Goal: Information Seeking & Learning: Compare options

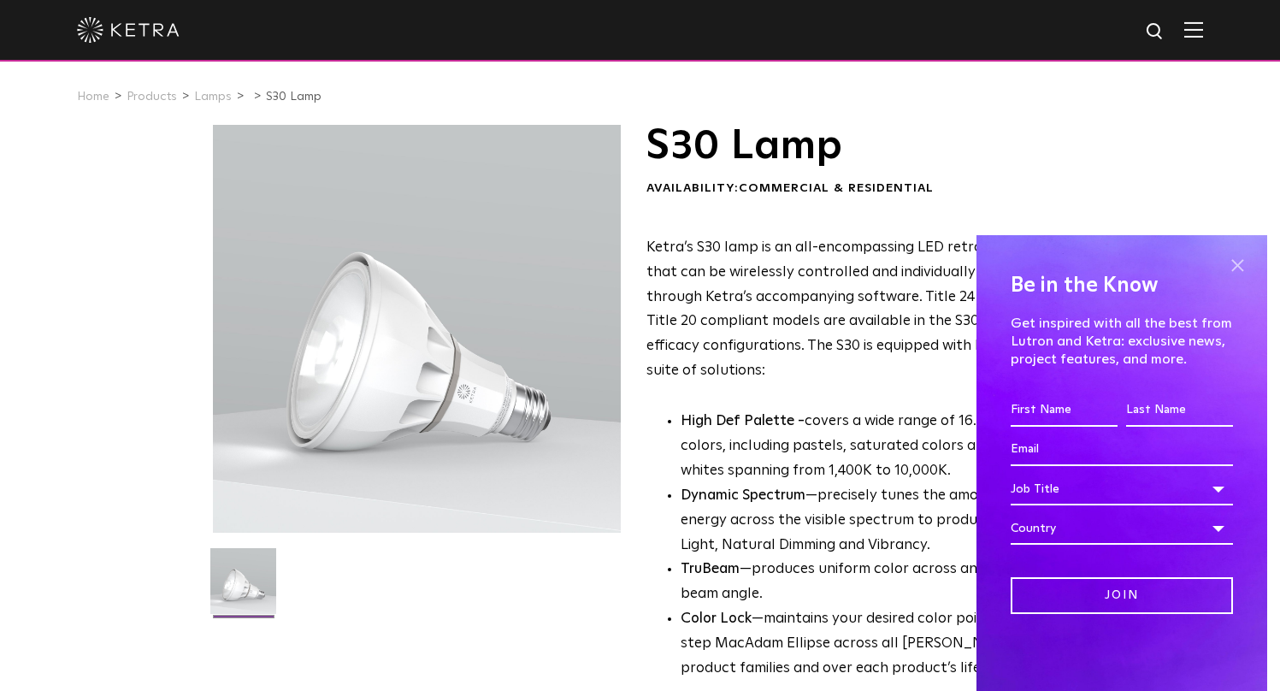
click at [1237, 261] on span at bounding box center [1238, 265] width 26 height 26
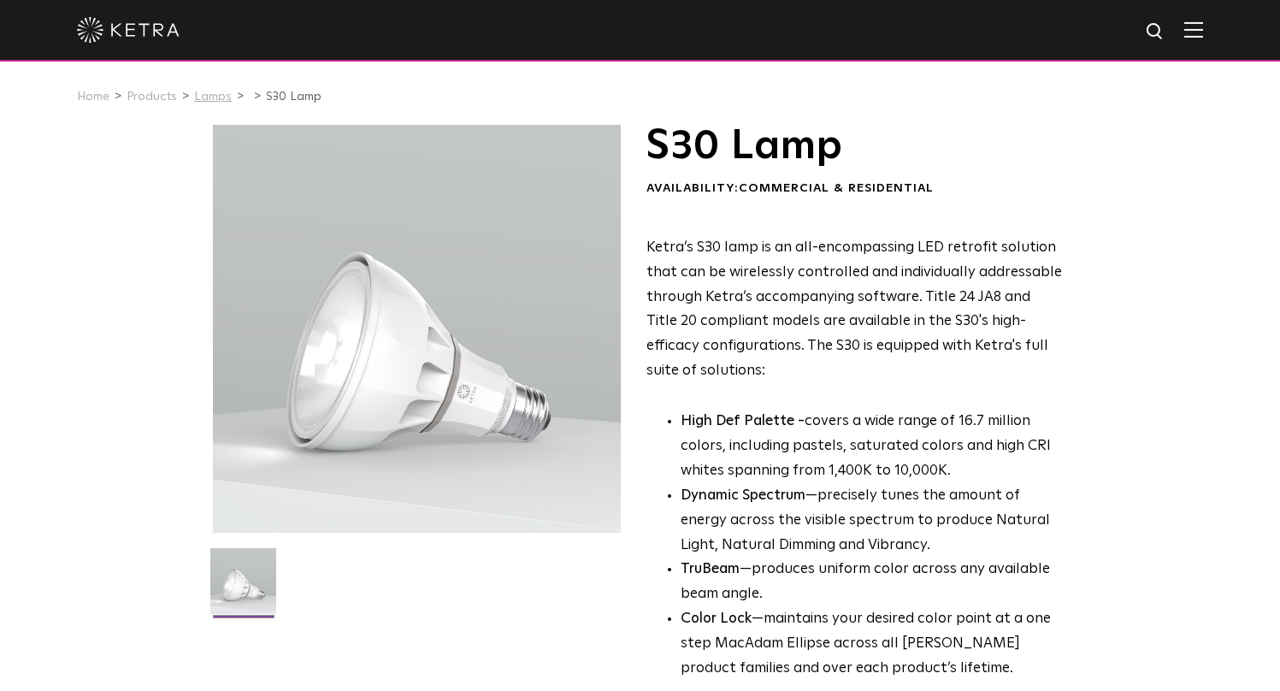
click at [210, 97] on link "Lamps" at bounding box center [213, 97] width 38 height 12
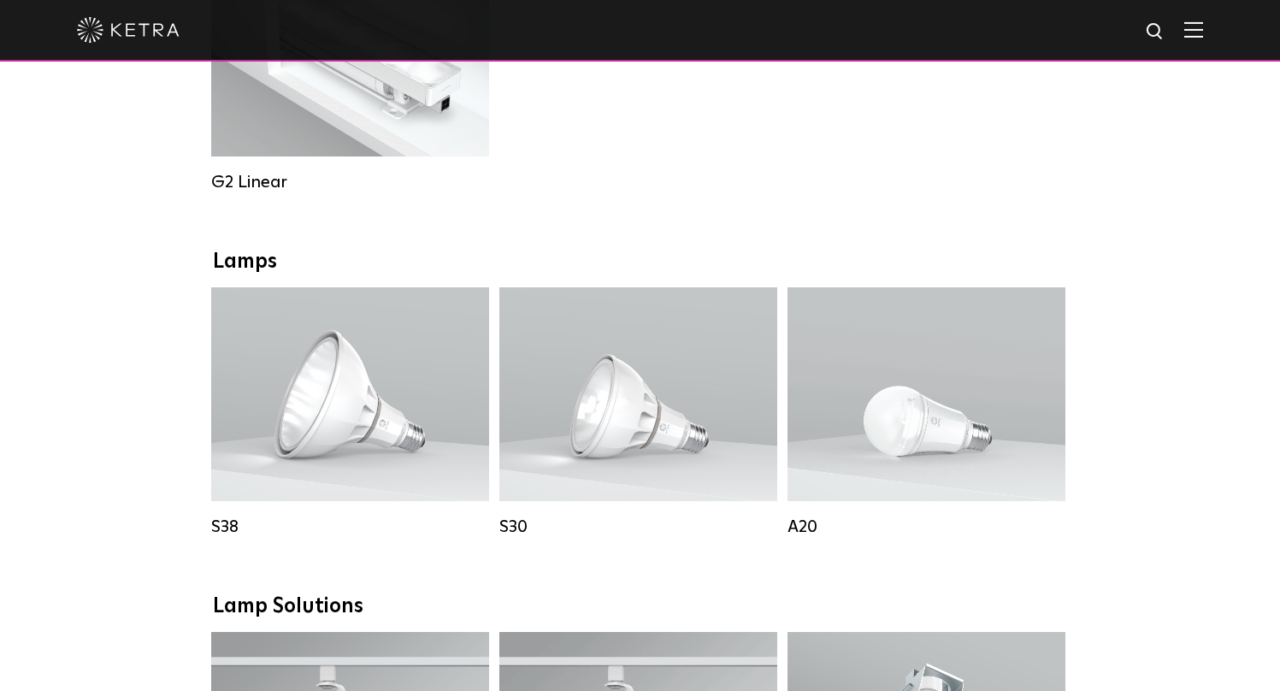
scroll to position [1116, 0]
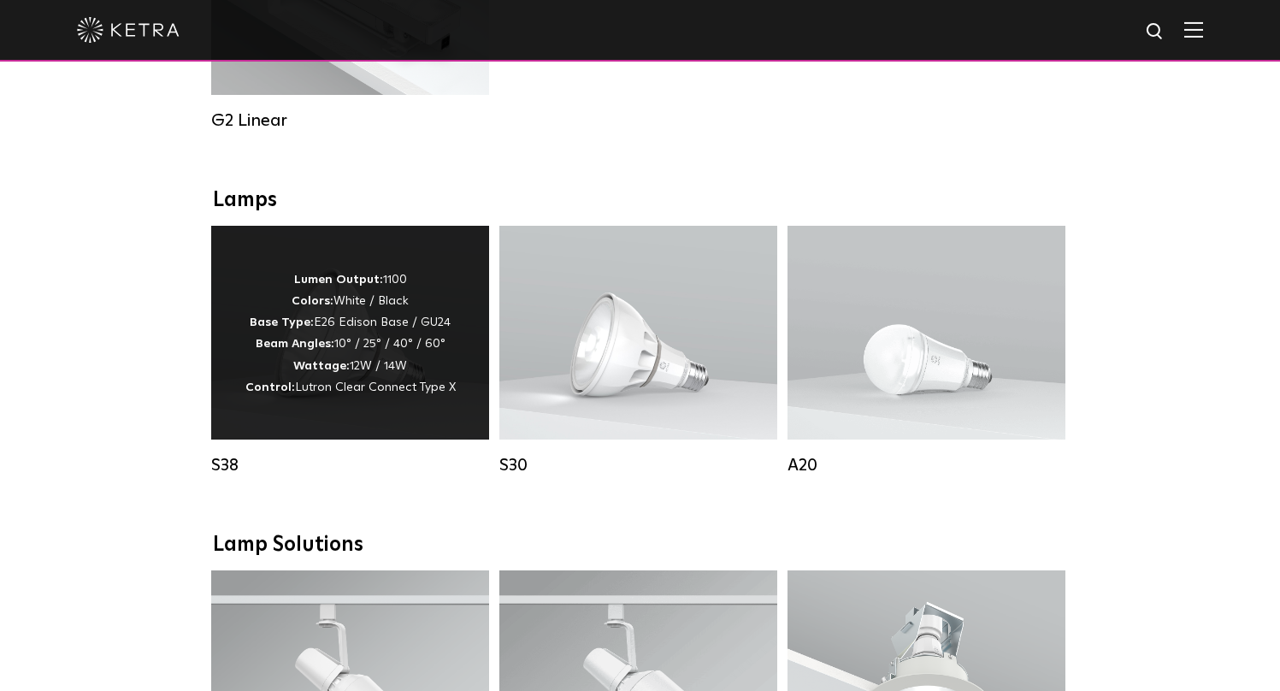
click at [371, 385] on span "Lutron Clear Connect Type X" at bounding box center [375, 387] width 161 height 12
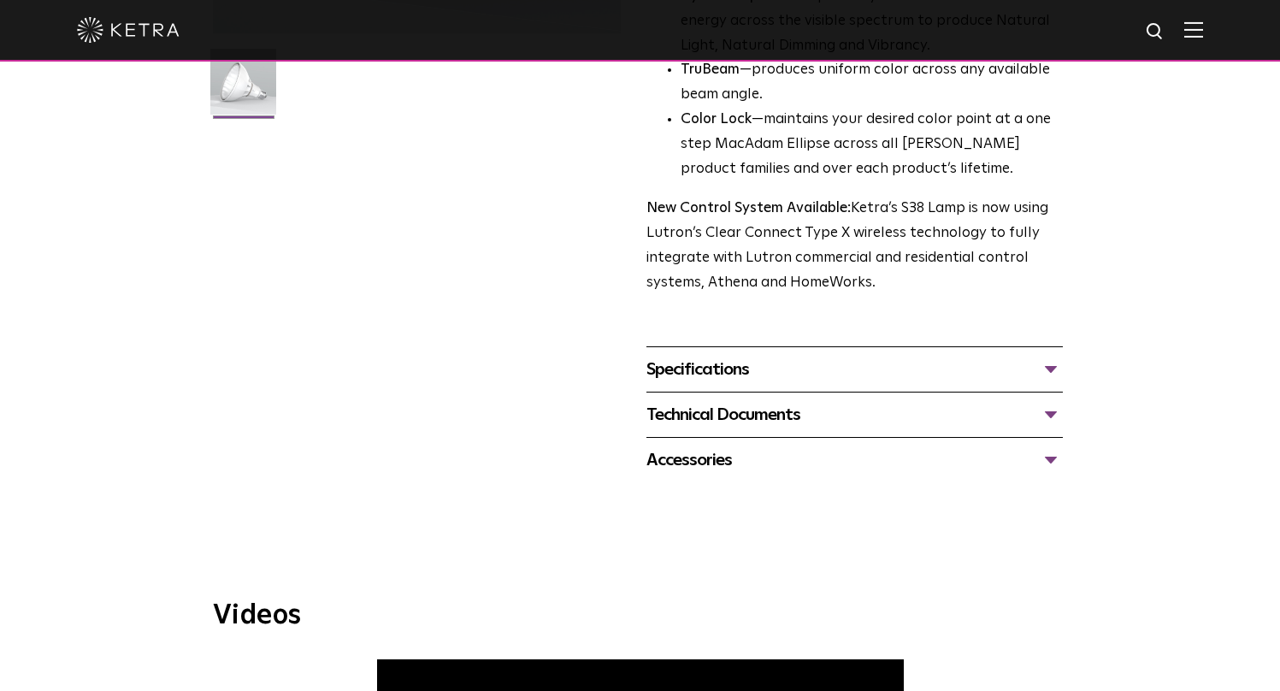
scroll to position [472, 0]
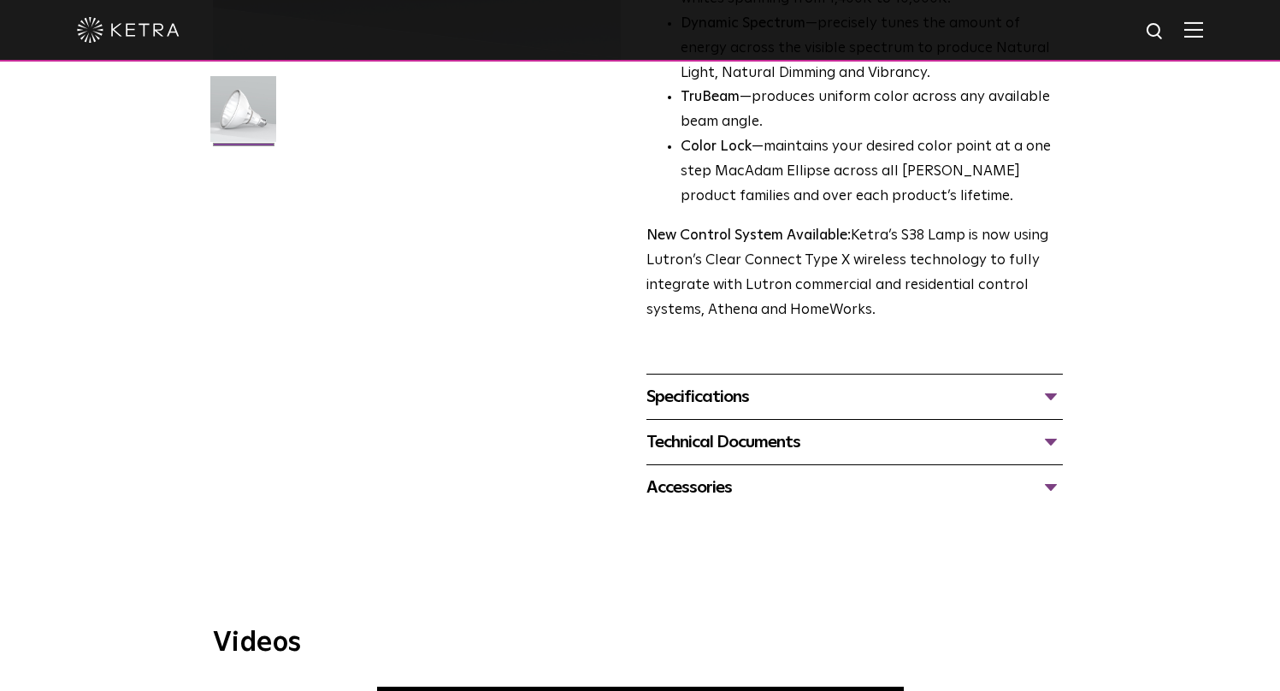
click at [758, 412] on div "Specifications LUMEN OUTPUTS 1100 HOUSING COLORS White, Black BASE TYPES E26 Ed…" at bounding box center [855, 396] width 417 height 45
click at [743, 404] on div "Specifications" at bounding box center [855, 396] width 417 height 27
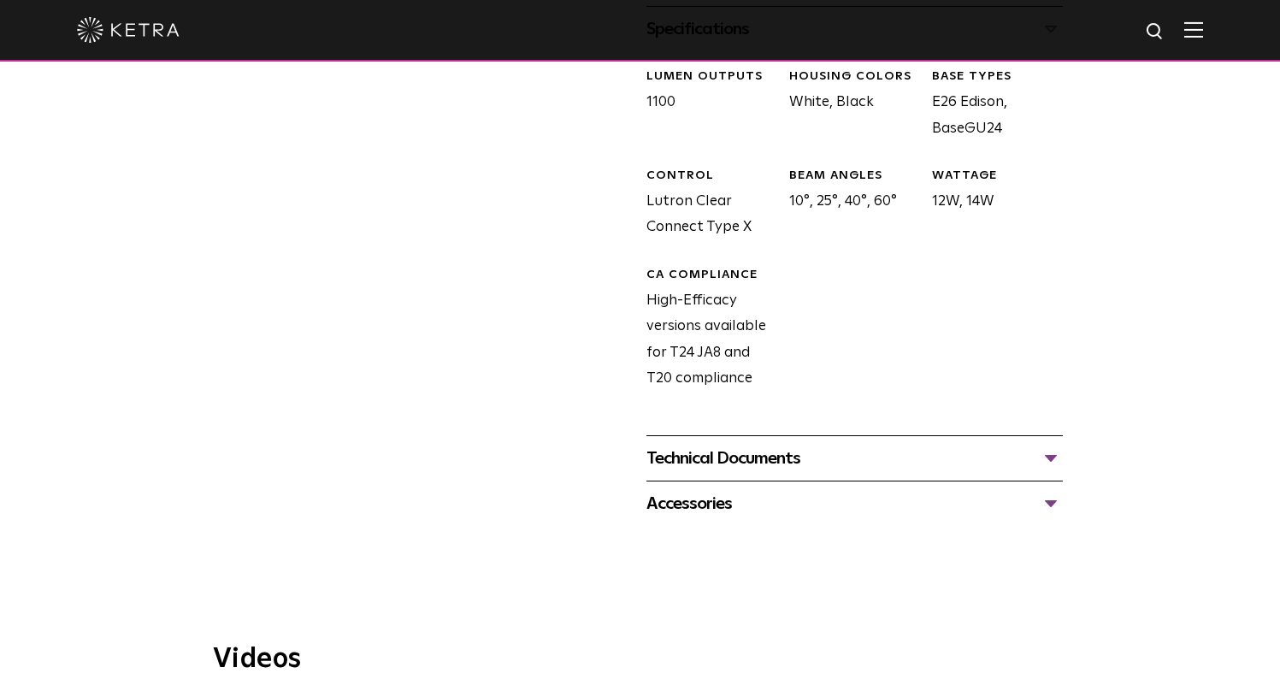
scroll to position [842, 0]
